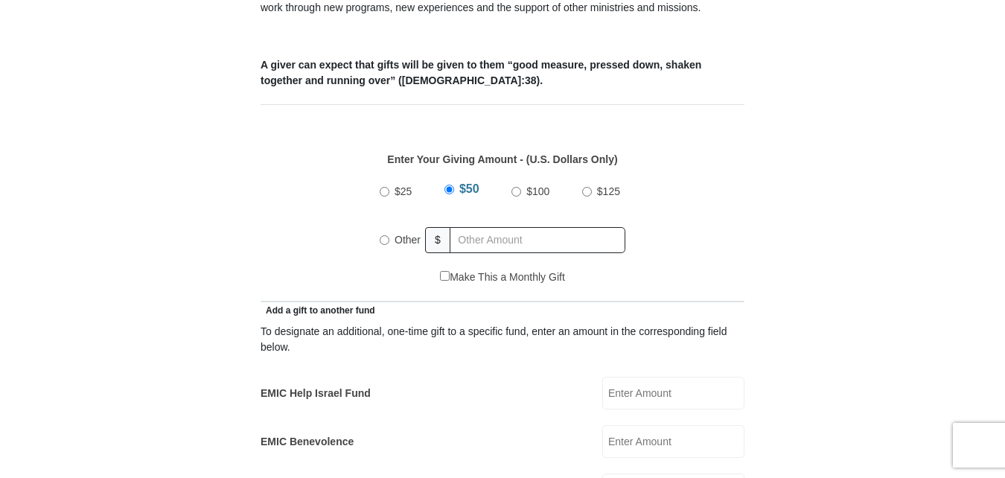
scroll to position [595, 0]
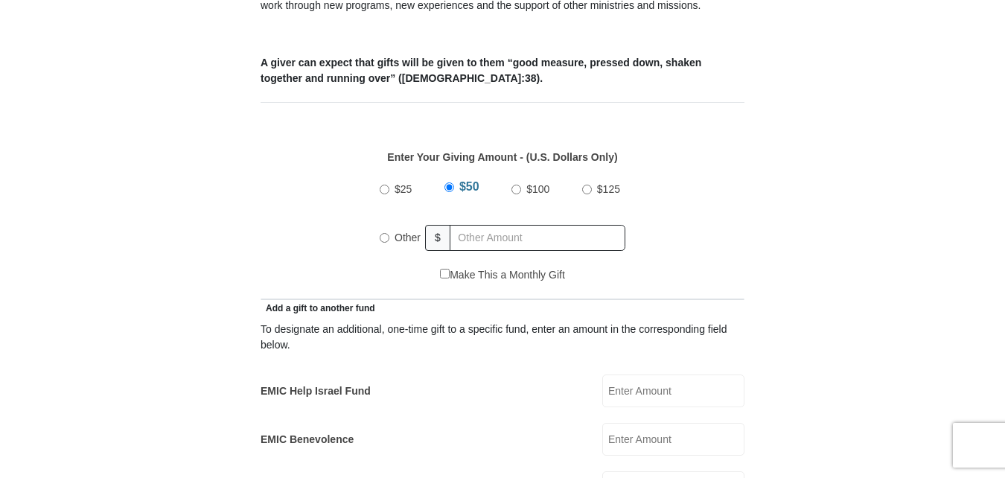
click at [384, 185] on input "$25" at bounding box center [385, 190] width 10 height 10
radio input "true"
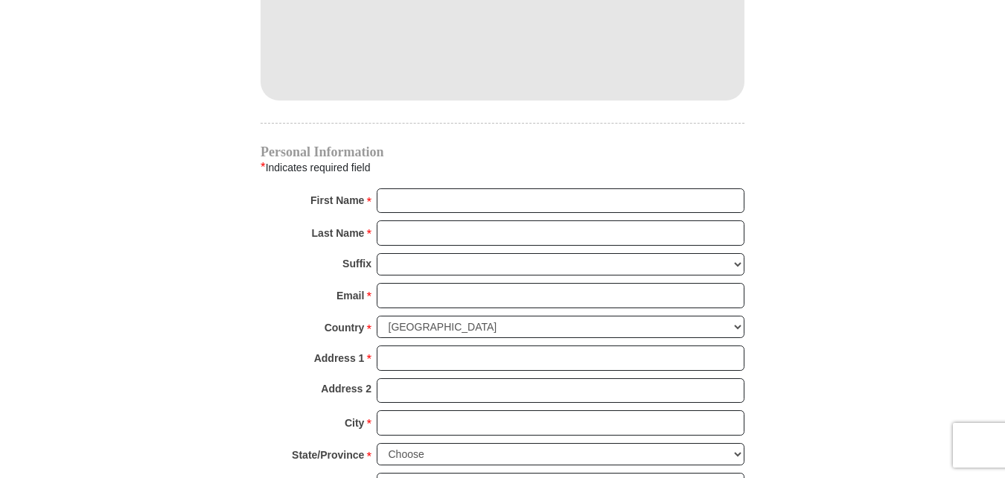
scroll to position [1414, 0]
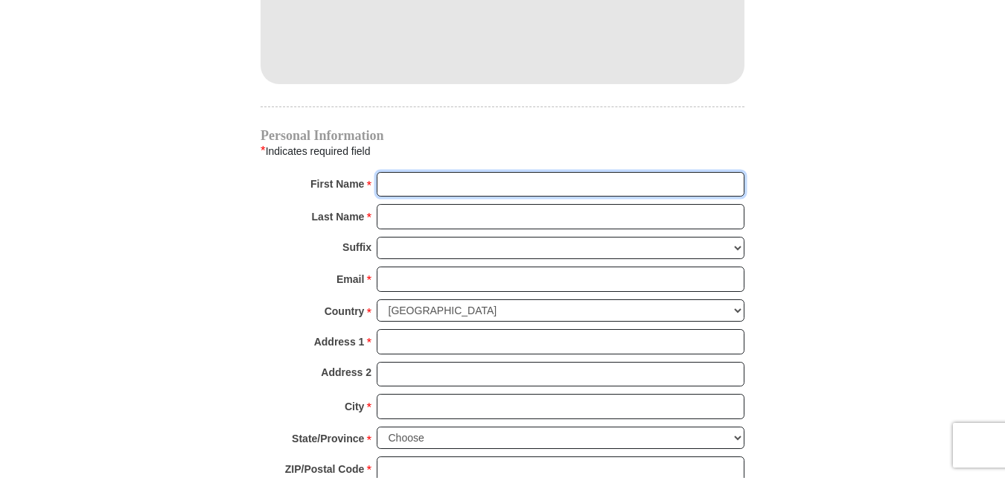
click at [412, 172] on input "First Name *" at bounding box center [561, 184] width 368 height 25
type input "[PERSON_NAME] & [PERSON_NAME]"
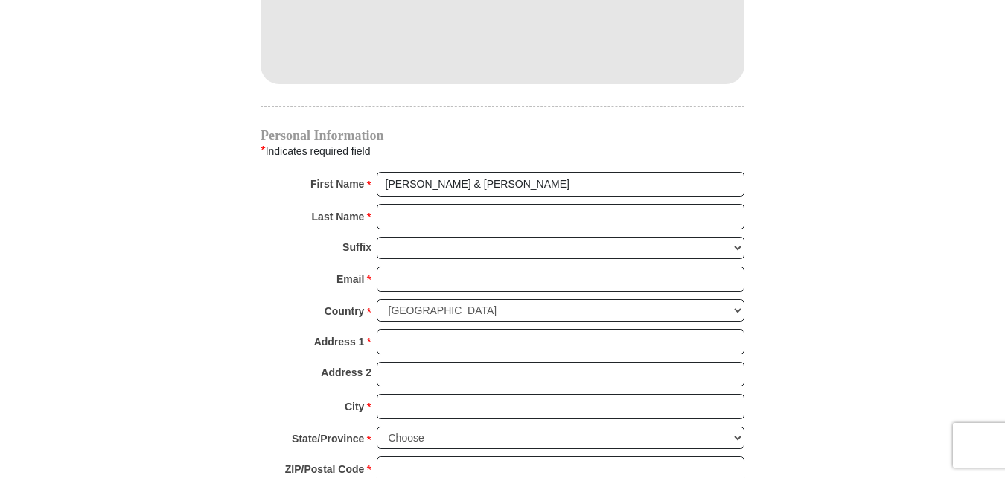
type input "40.00"
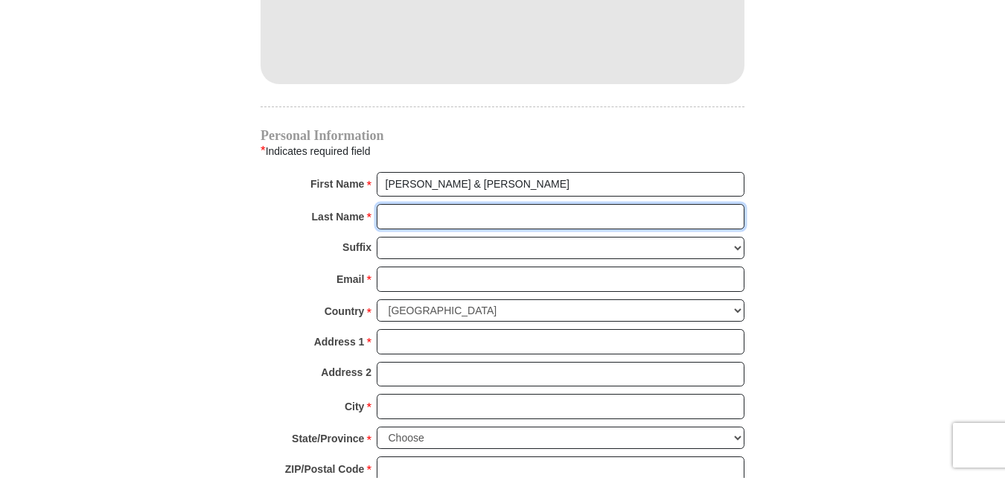
type input "[PERSON_NAME]"
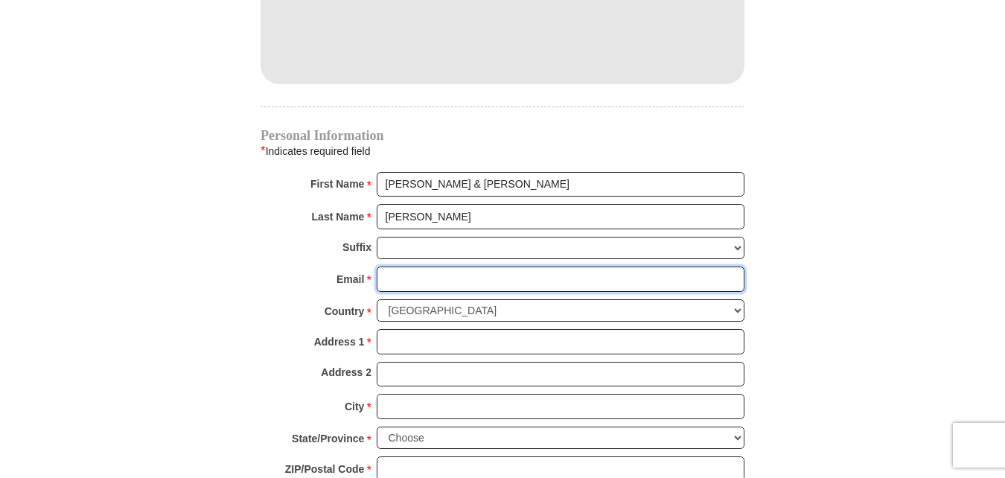
type input "[EMAIL_ADDRESS][DOMAIN_NAME]"
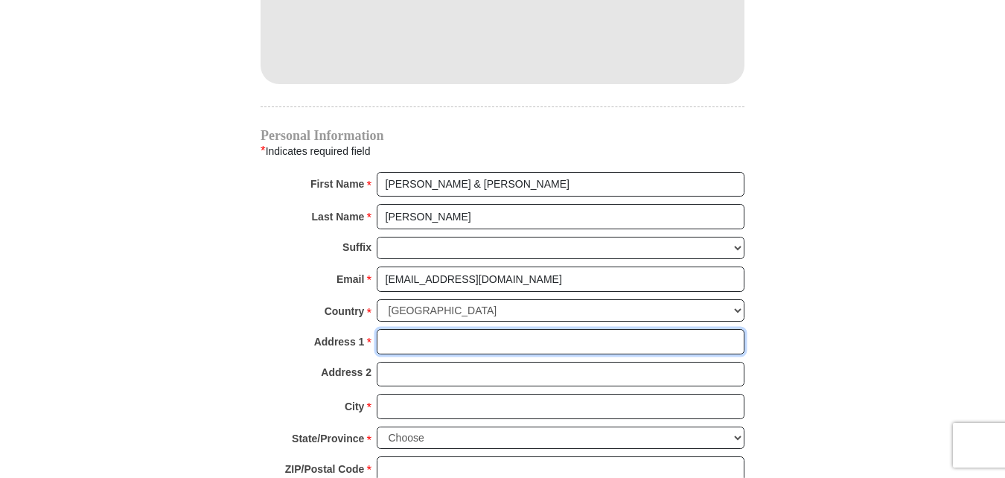
type input "PO Box 1241"
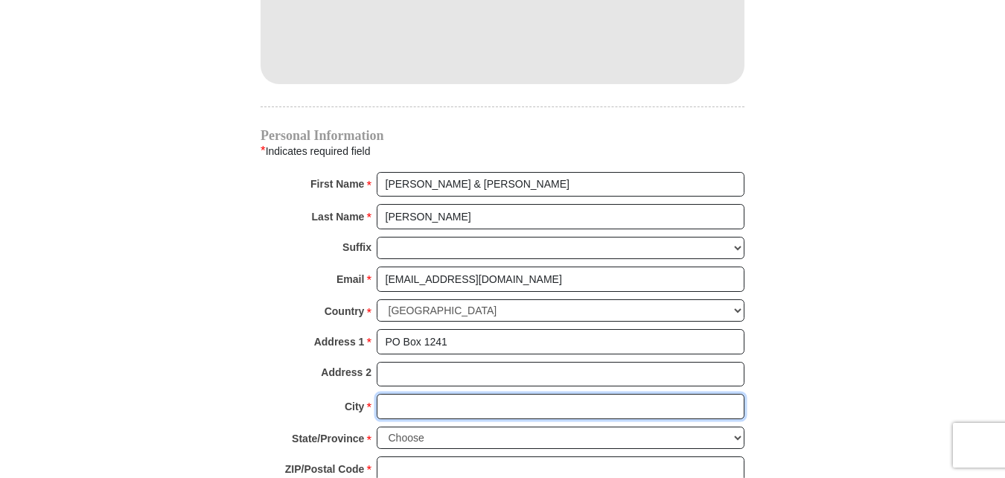
type input "Premont"
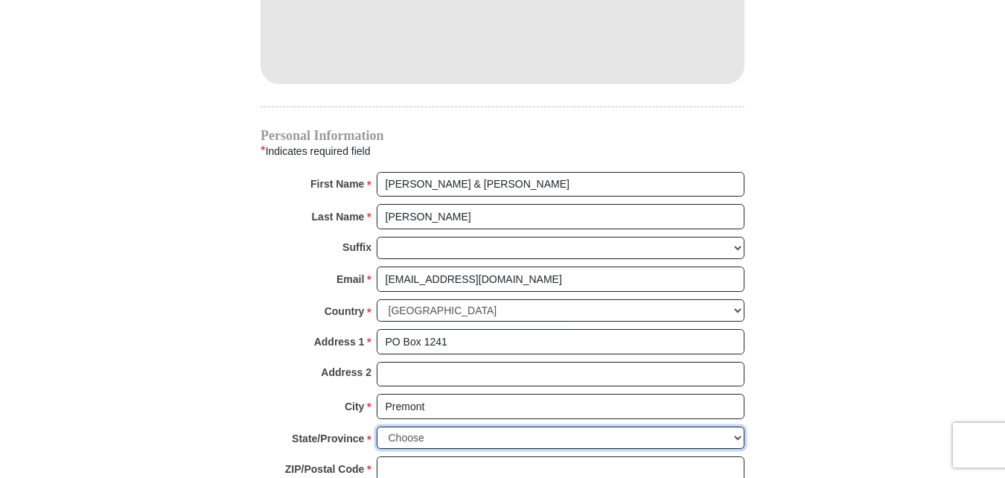
select select "[GEOGRAPHIC_DATA]"
type input "78375"
type input "3617748175"
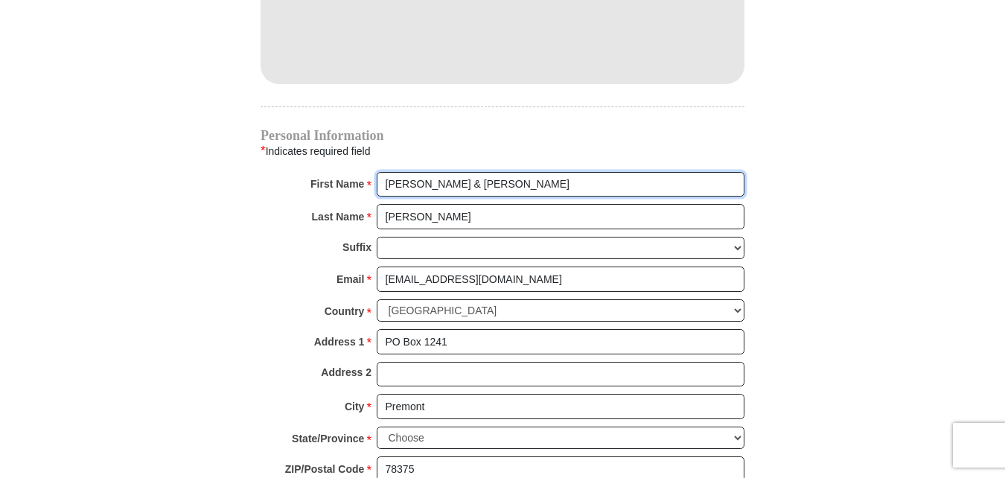
radio input "true"
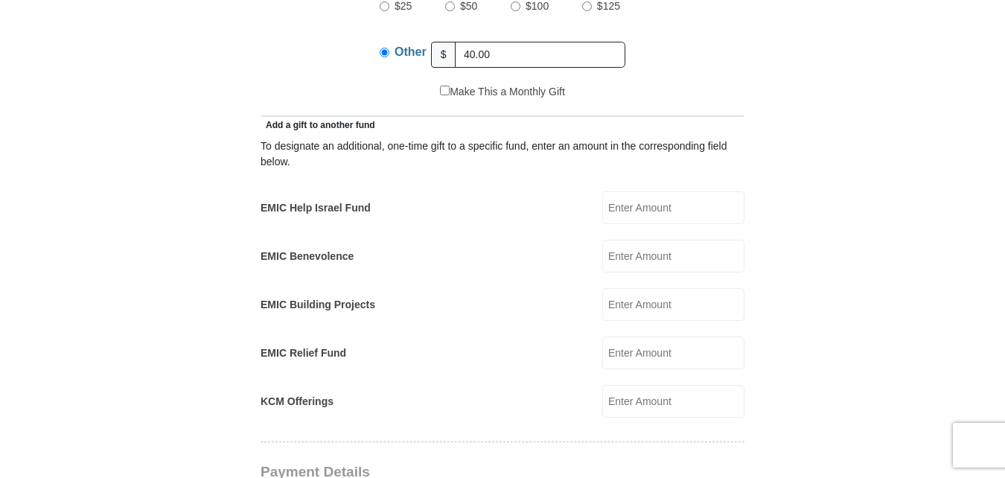
scroll to position [744, 0]
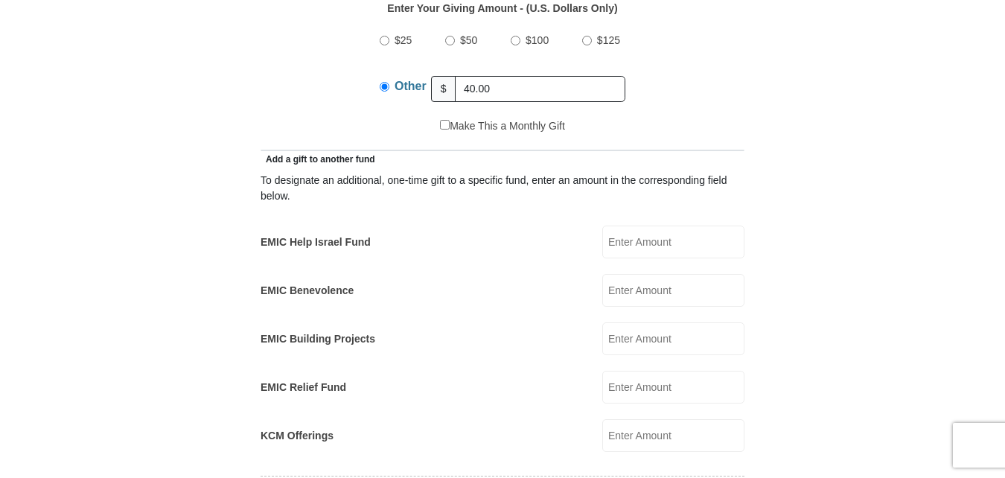
click at [385, 36] on input "$25" at bounding box center [385, 41] width 10 height 10
radio input "true"
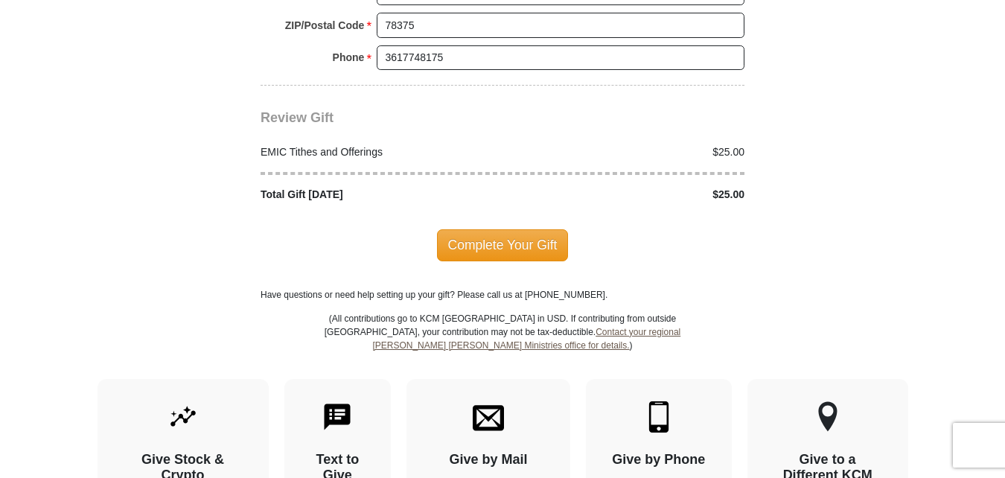
scroll to position [1860, 0]
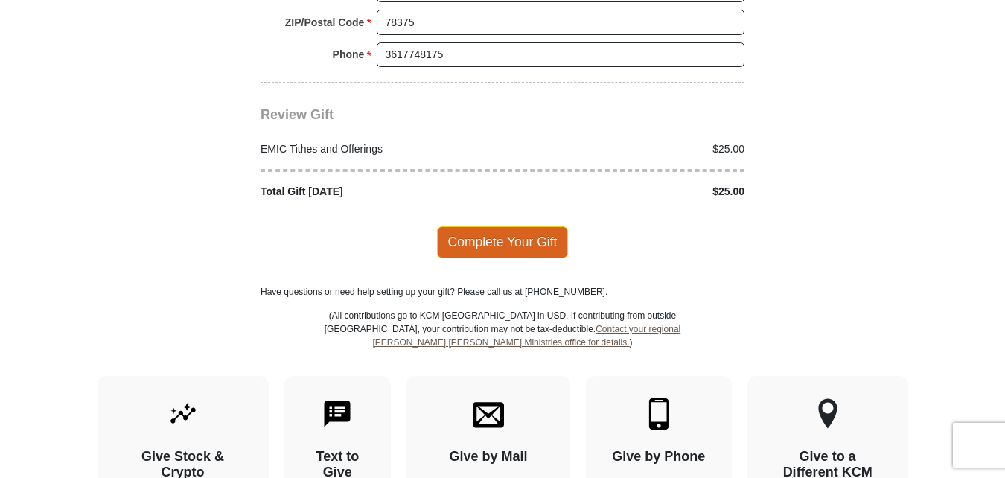
click at [520, 226] on span "Complete Your Gift" at bounding box center [503, 241] width 132 height 31
